Goal: Manage account settings

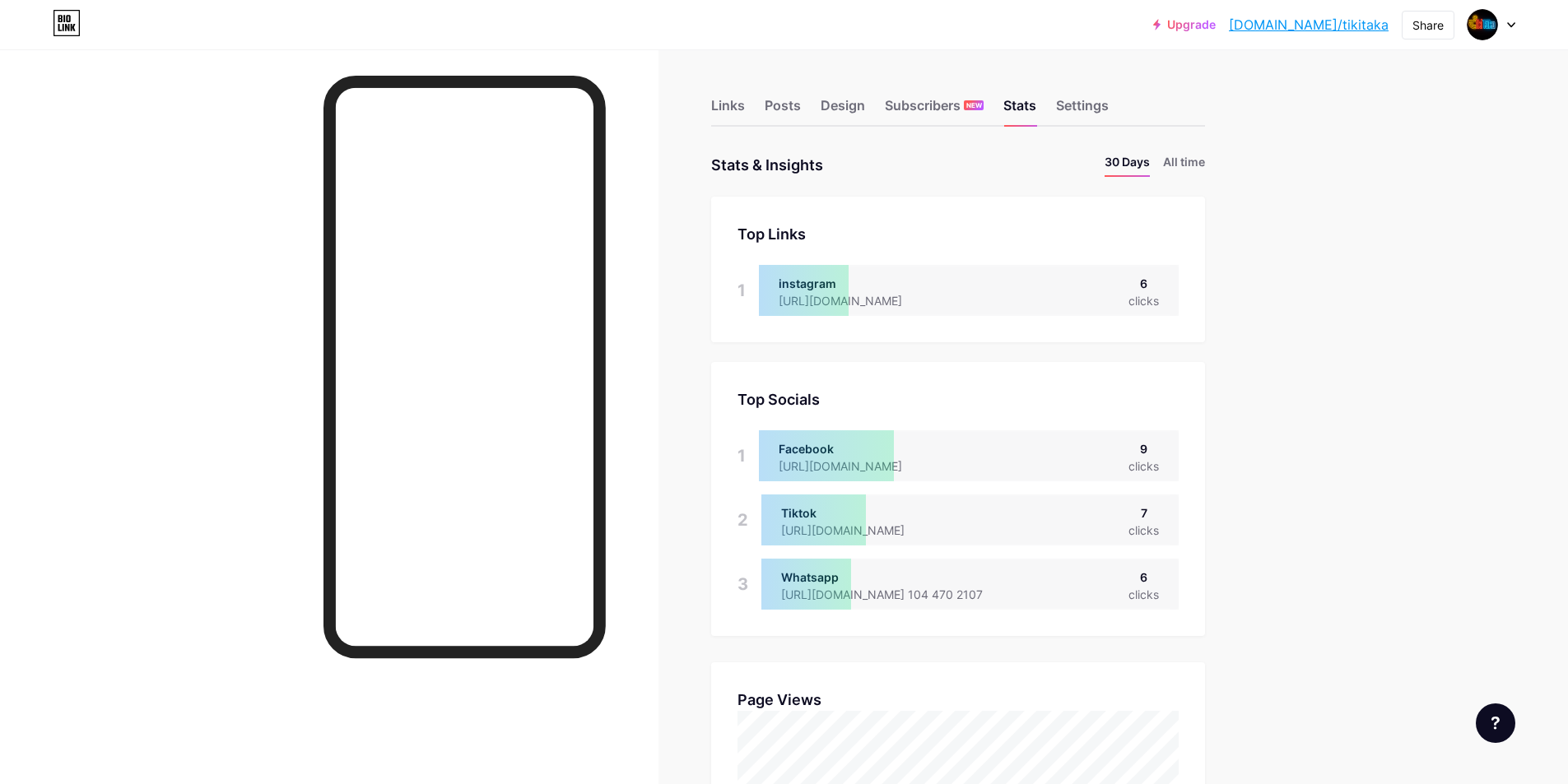
scroll to position [784, 1568]
click at [1089, 112] on div "Settings" at bounding box center [1081, 109] width 52 height 29
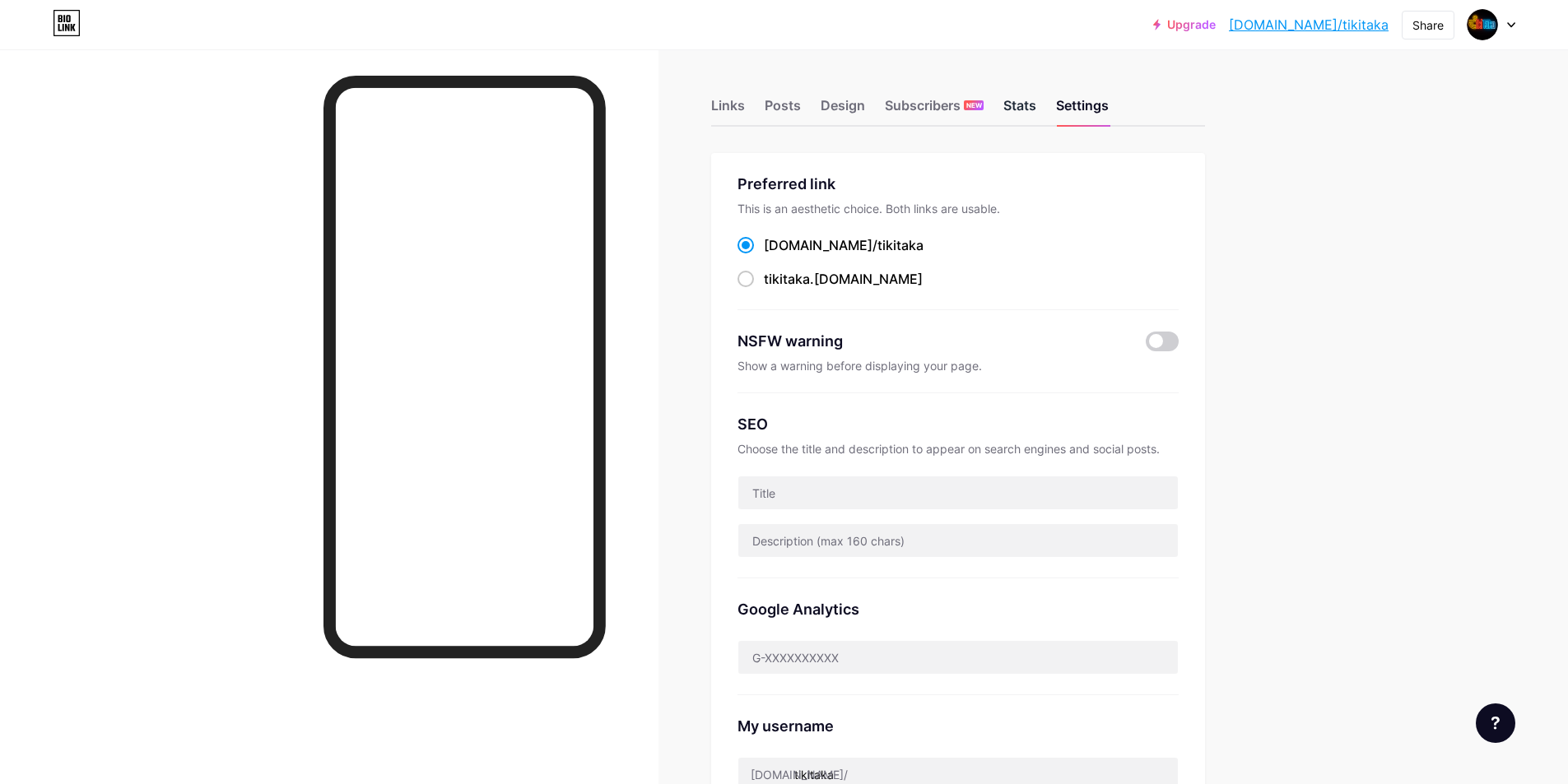
click at [1011, 113] on div "Stats" at bounding box center [1020, 109] width 33 height 29
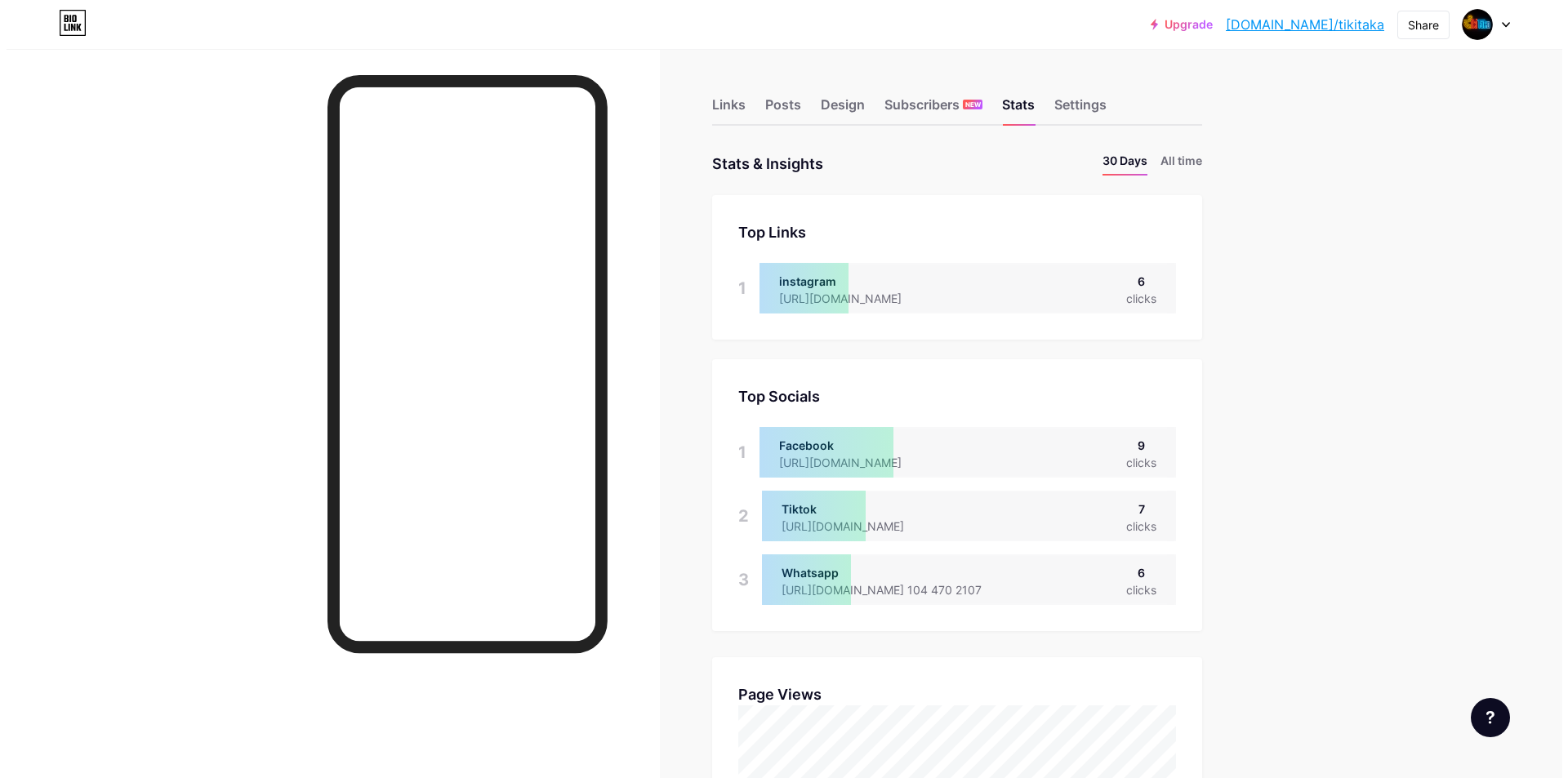
scroll to position [778, 1556]
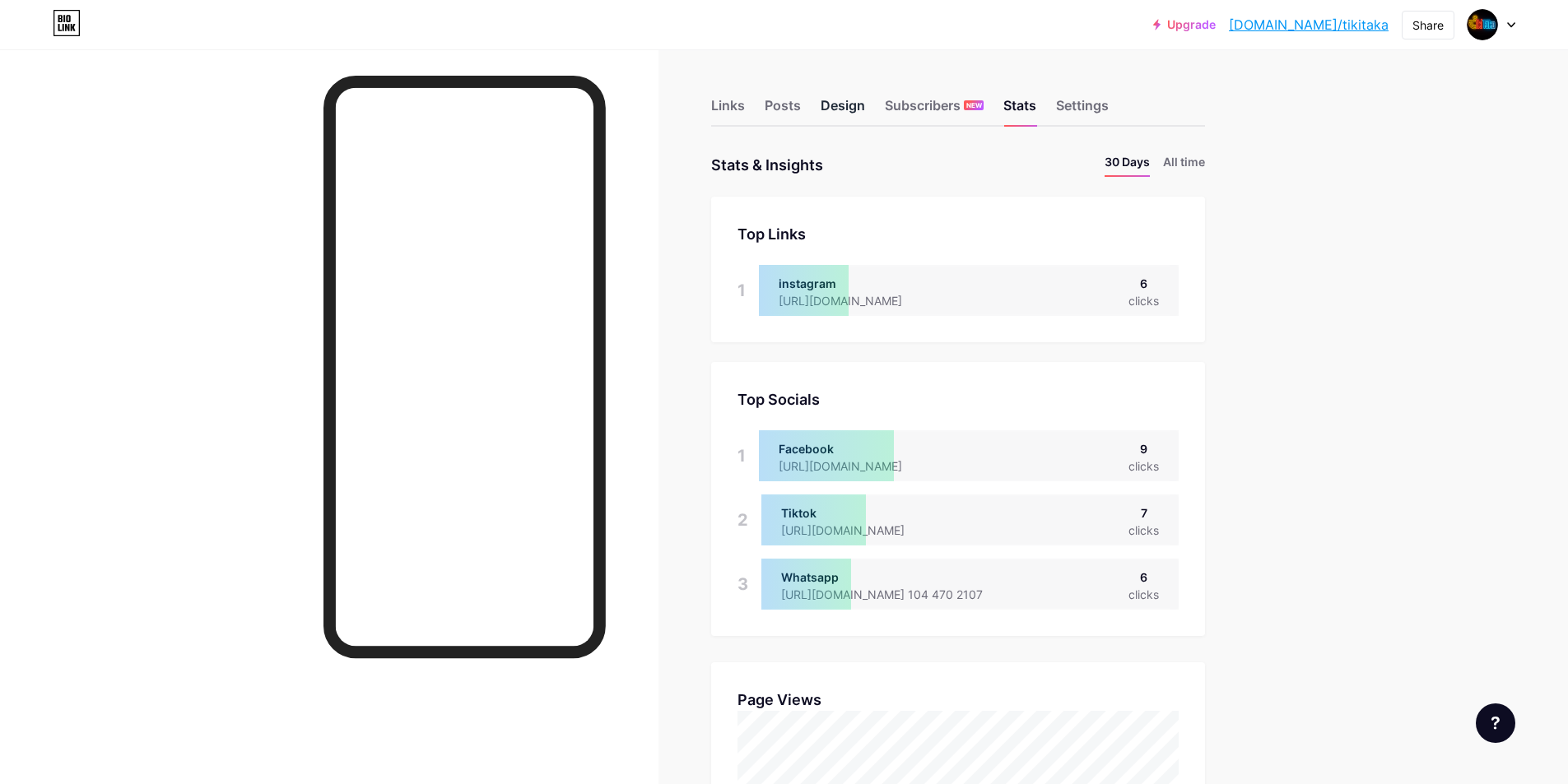
click at [856, 110] on div "Design" at bounding box center [842, 109] width 45 height 29
click at [722, 107] on div "Links" at bounding box center [728, 109] width 34 height 29
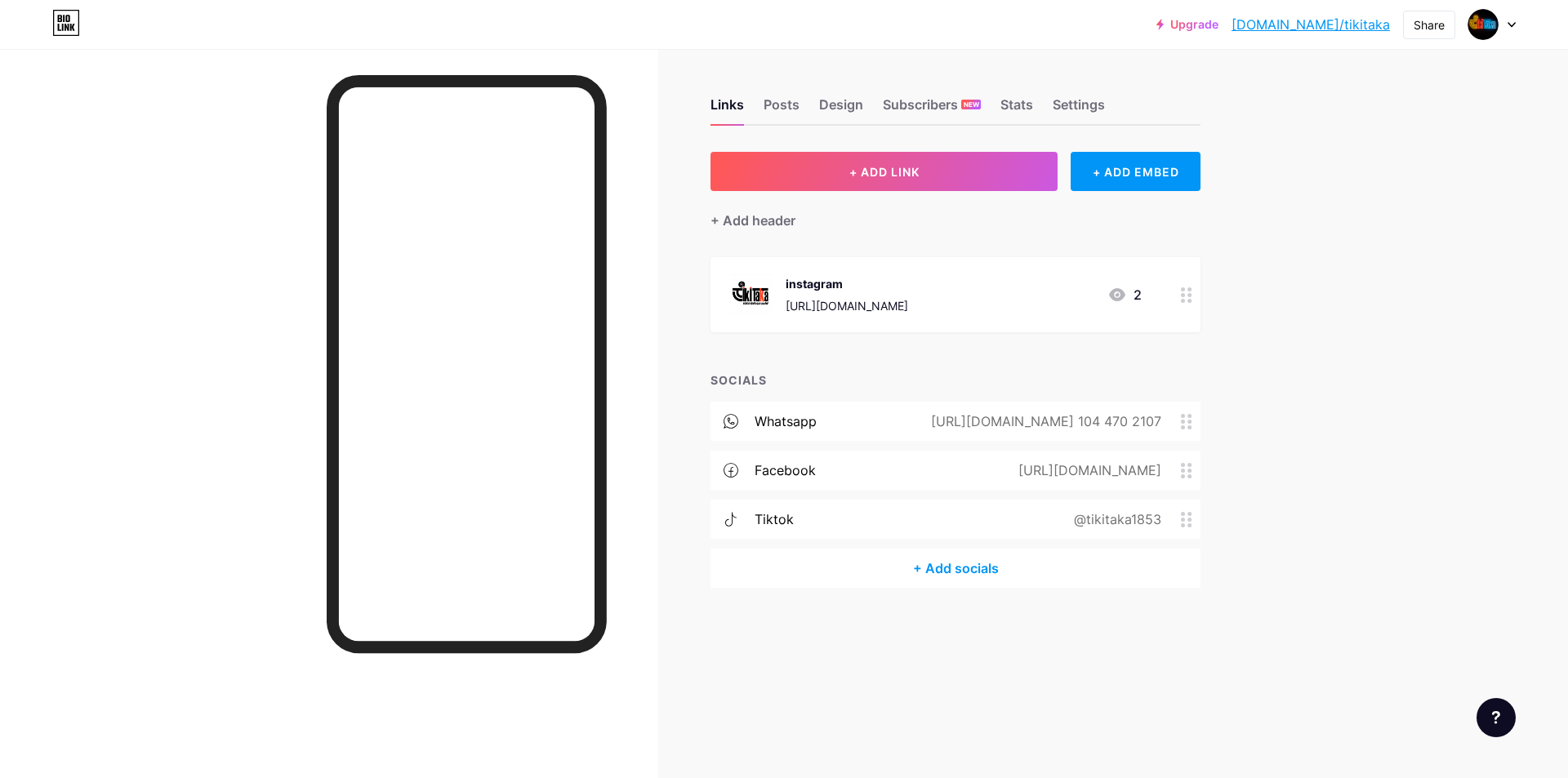
click at [856, 512] on div "tiktok @tikitaka1853" at bounding box center [955, 520] width 490 height 40
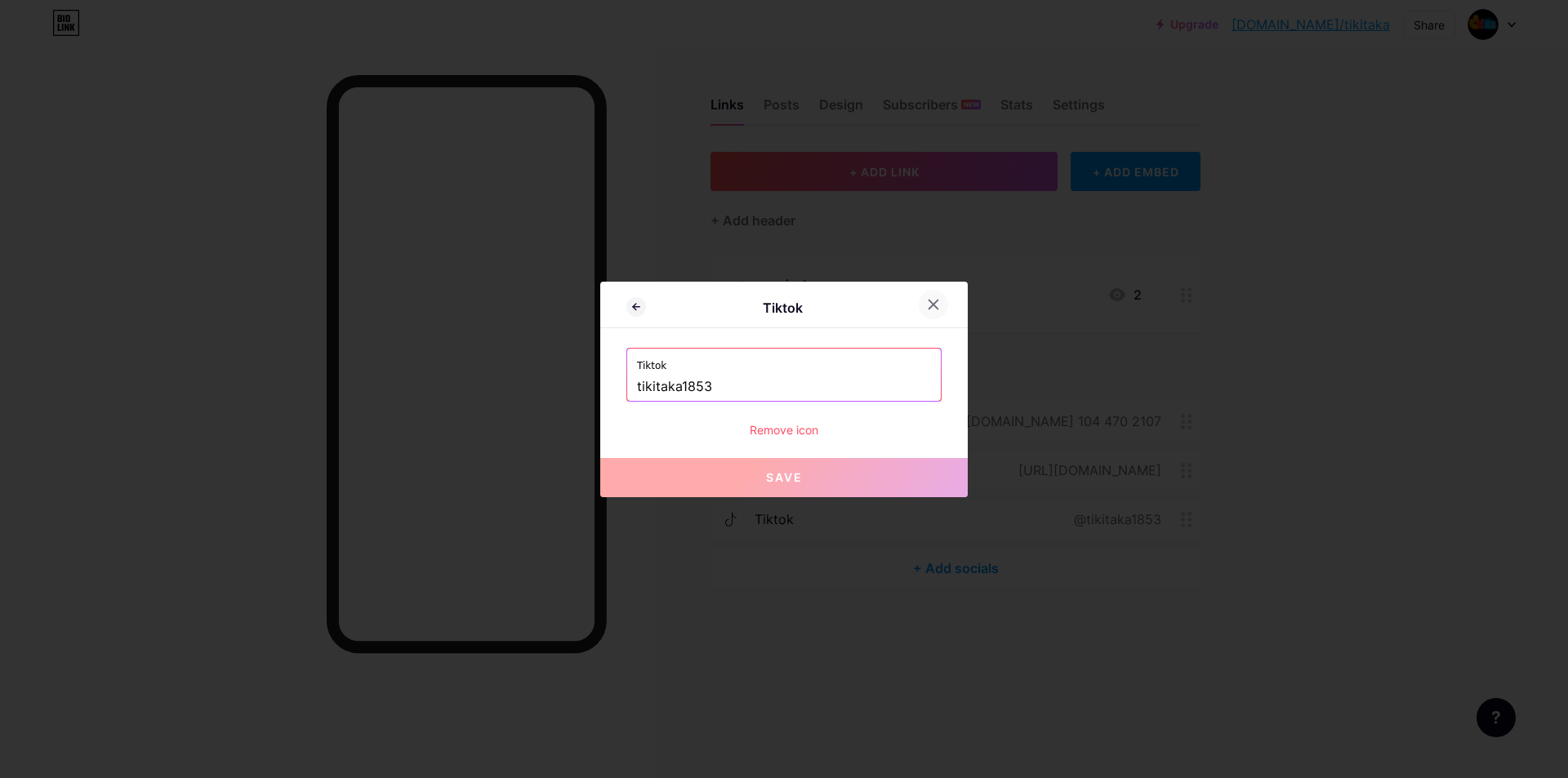
click at [929, 305] on icon at bounding box center [933, 305] width 9 height 9
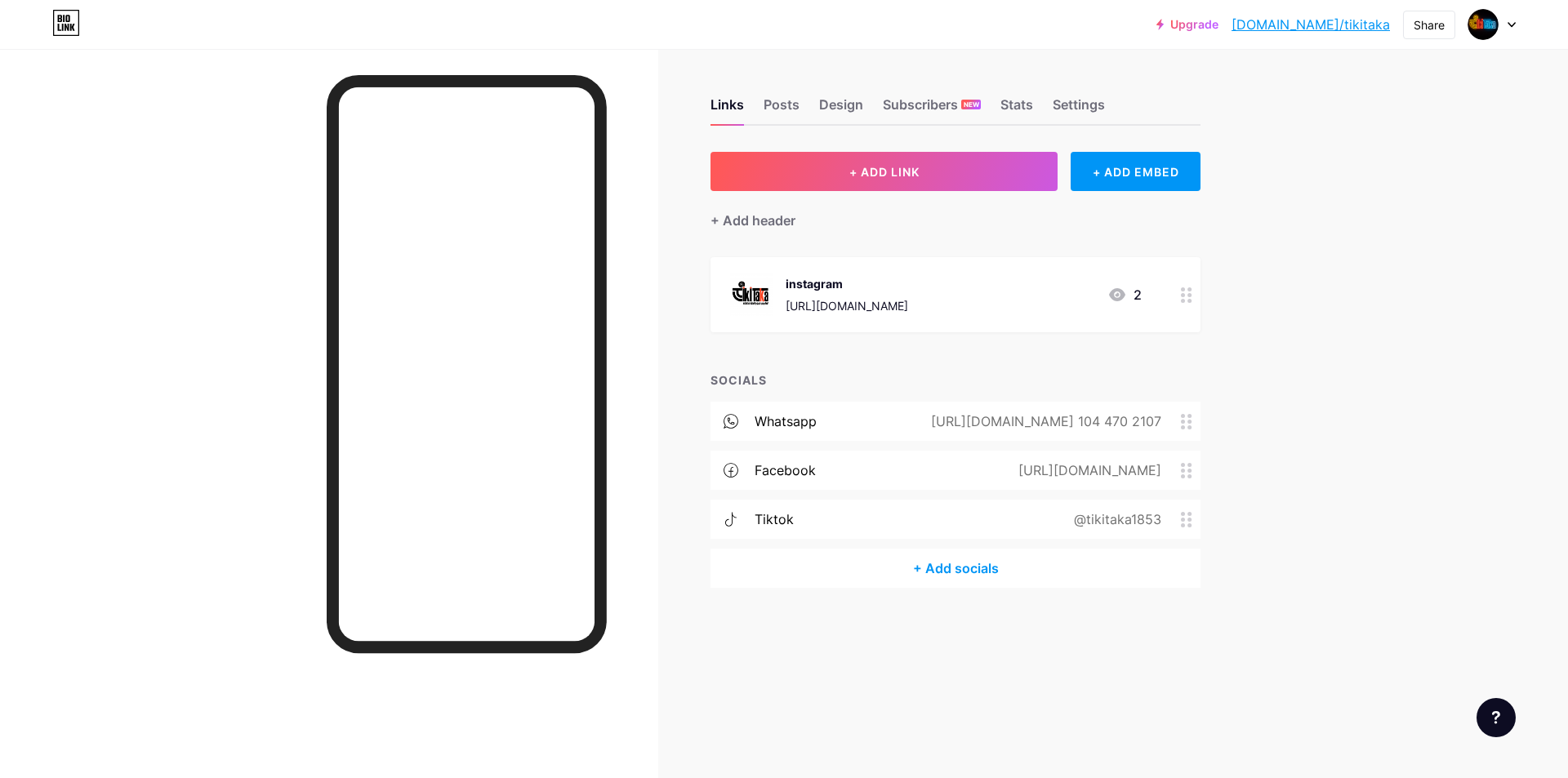
click at [1042, 513] on div "tiktok @tikitaka1853" at bounding box center [955, 520] width 490 height 40
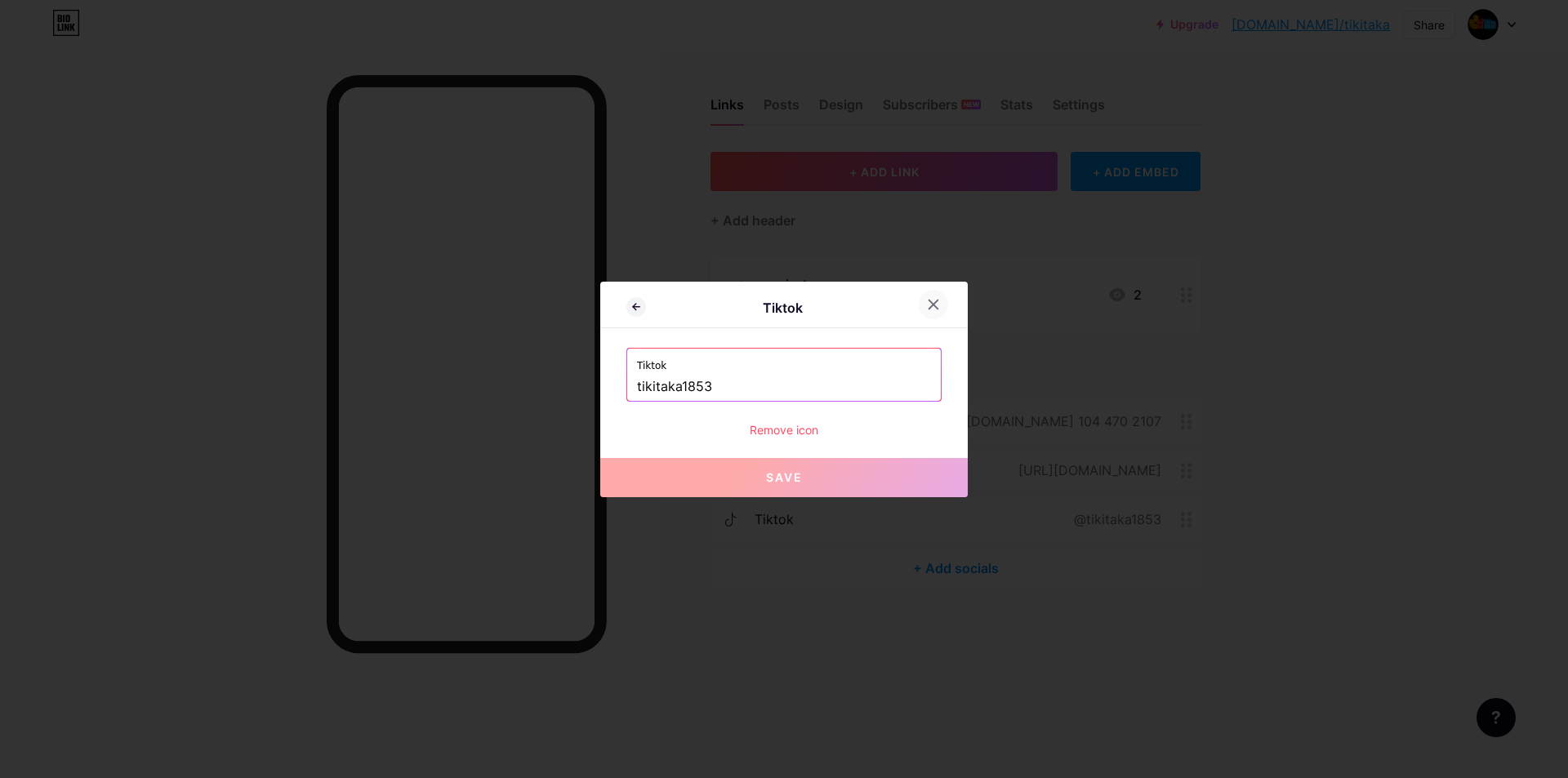
click at [922, 311] on div at bounding box center [933, 304] width 29 height 29
